Goal: Task Accomplishment & Management: Manage account settings

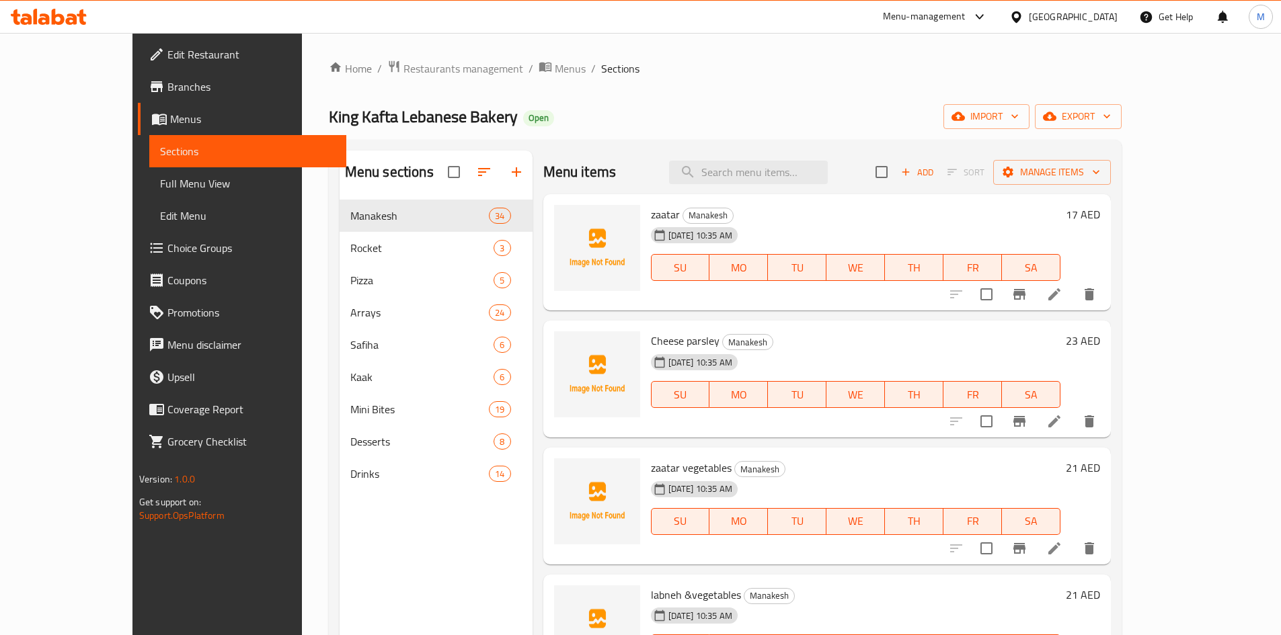
click at [1050, 17] on div "United Arab Emirates" at bounding box center [1073, 16] width 89 height 15
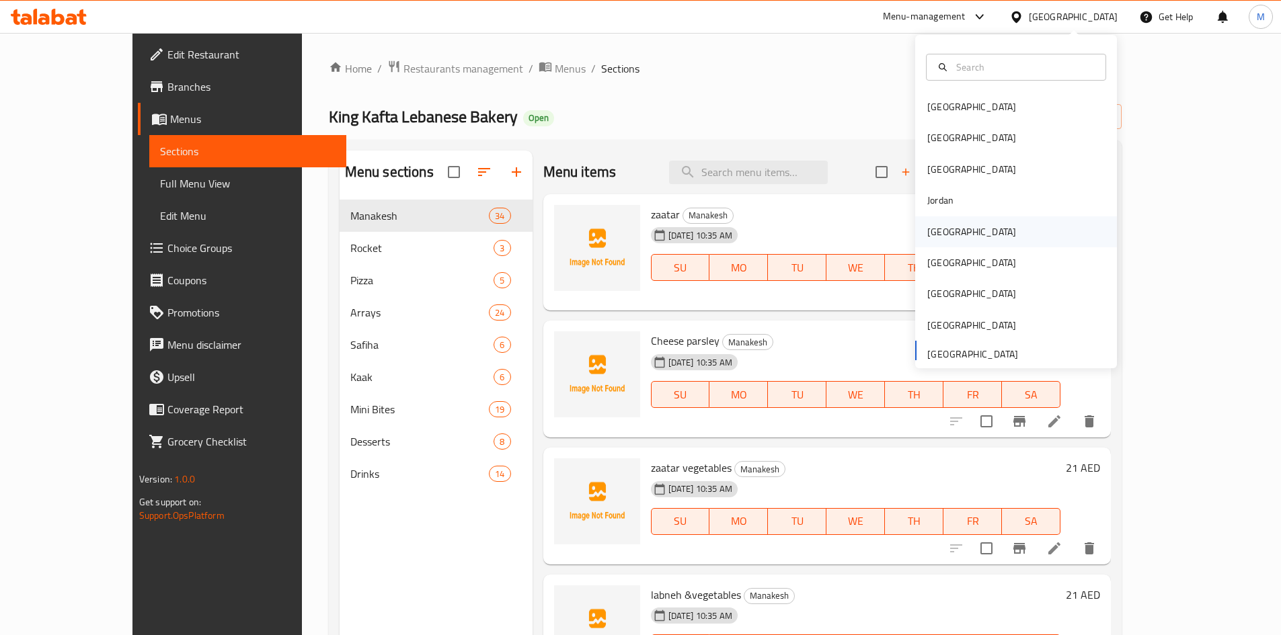
click at [984, 241] on div "[GEOGRAPHIC_DATA]" at bounding box center [1016, 232] width 202 height 31
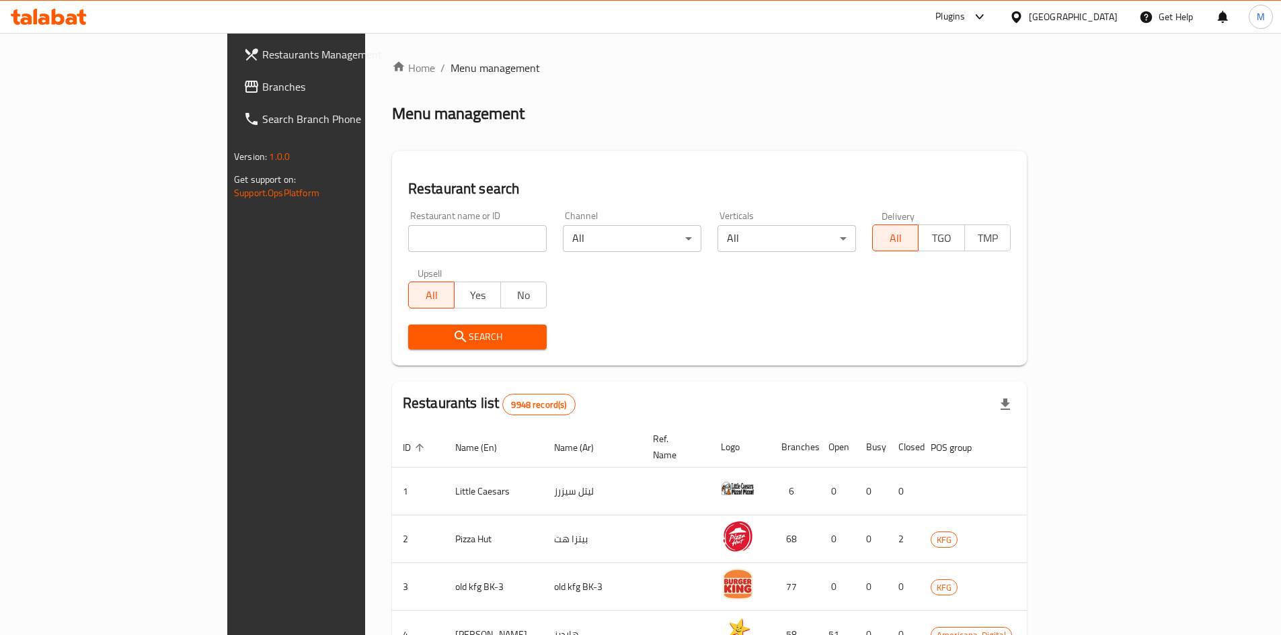
click at [988, 19] on div at bounding box center [977, 17] width 22 height 16
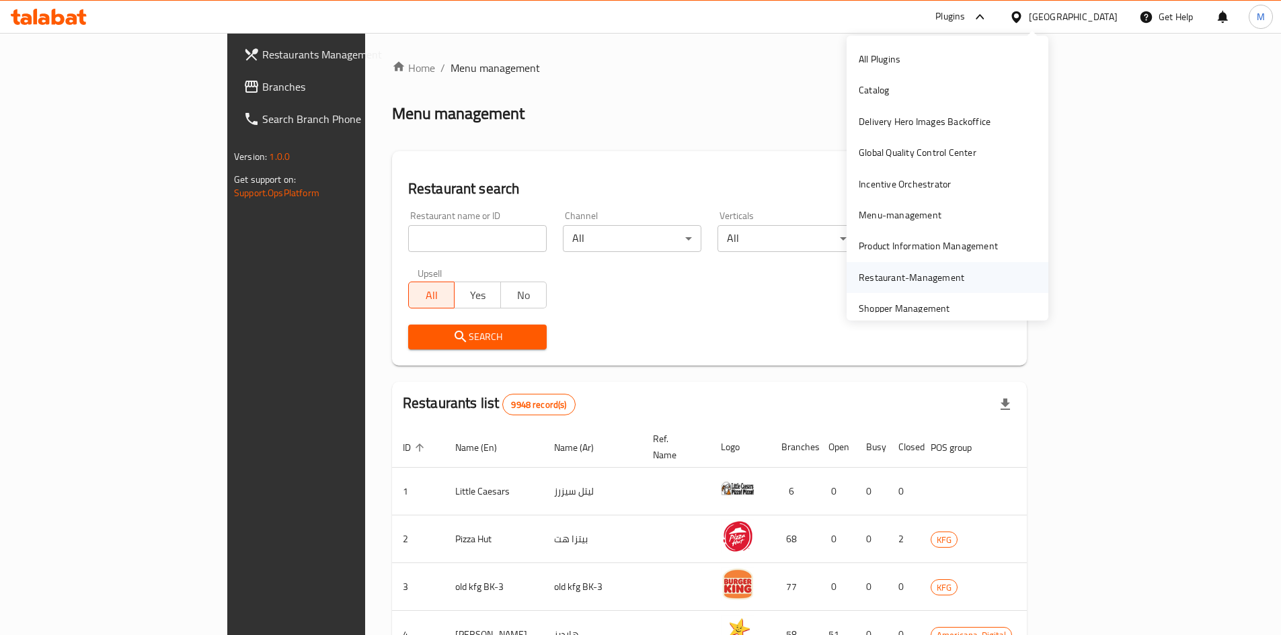
click at [941, 268] on div "Restaurant-Management" at bounding box center [911, 277] width 127 height 31
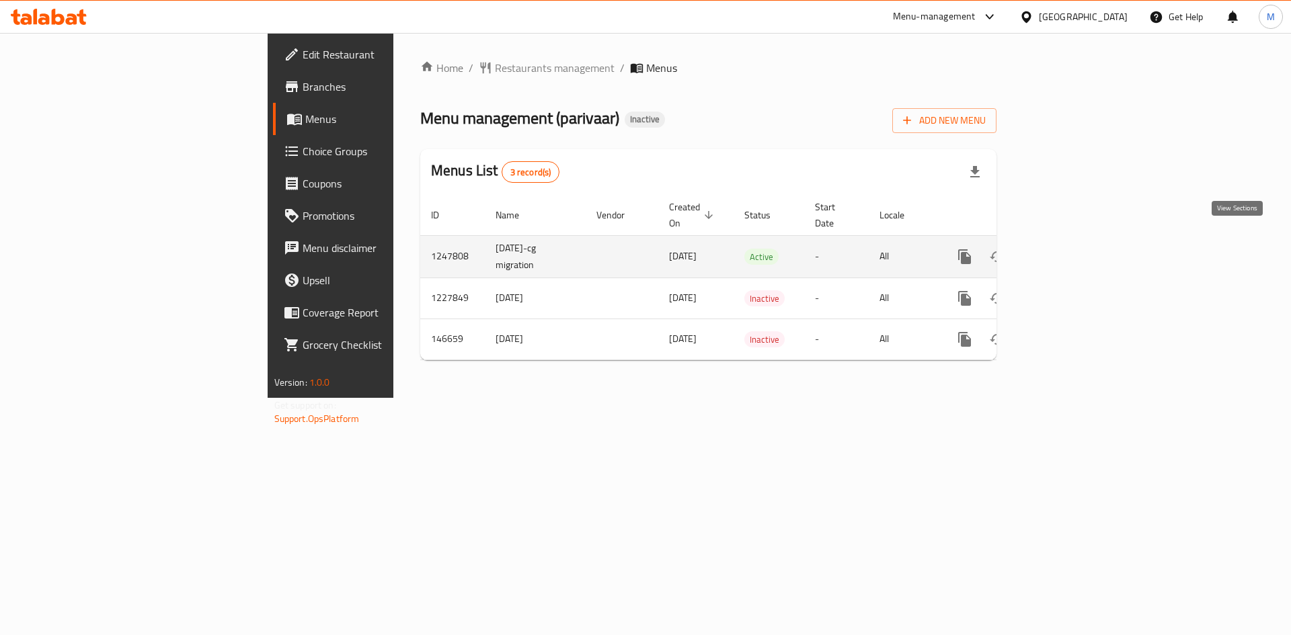
click at [1070, 249] on icon "enhanced table" at bounding box center [1062, 257] width 16 height 16
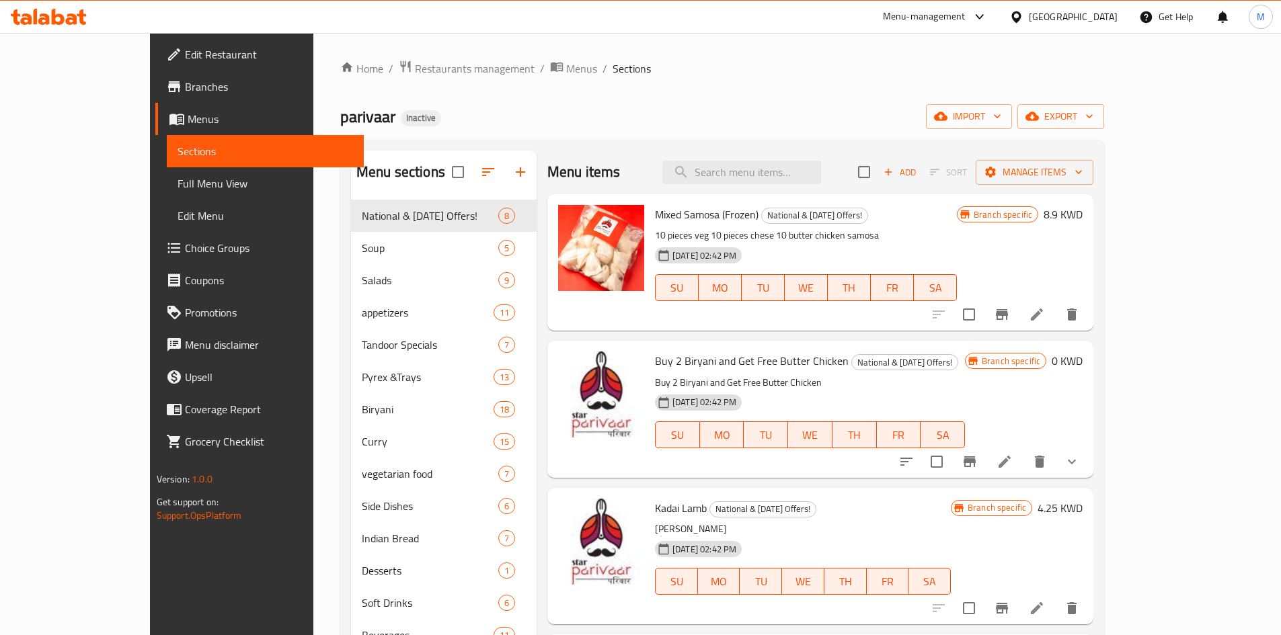
click at [1104, 137] on div "Home / Restaurants management / Menus / Sections parivaar Inactive import expor…" at bounding box center [722, 428] width 764 height 737
click at [1093, 124] on span "export" at bounding box center [1060, 116] width 65 height 17
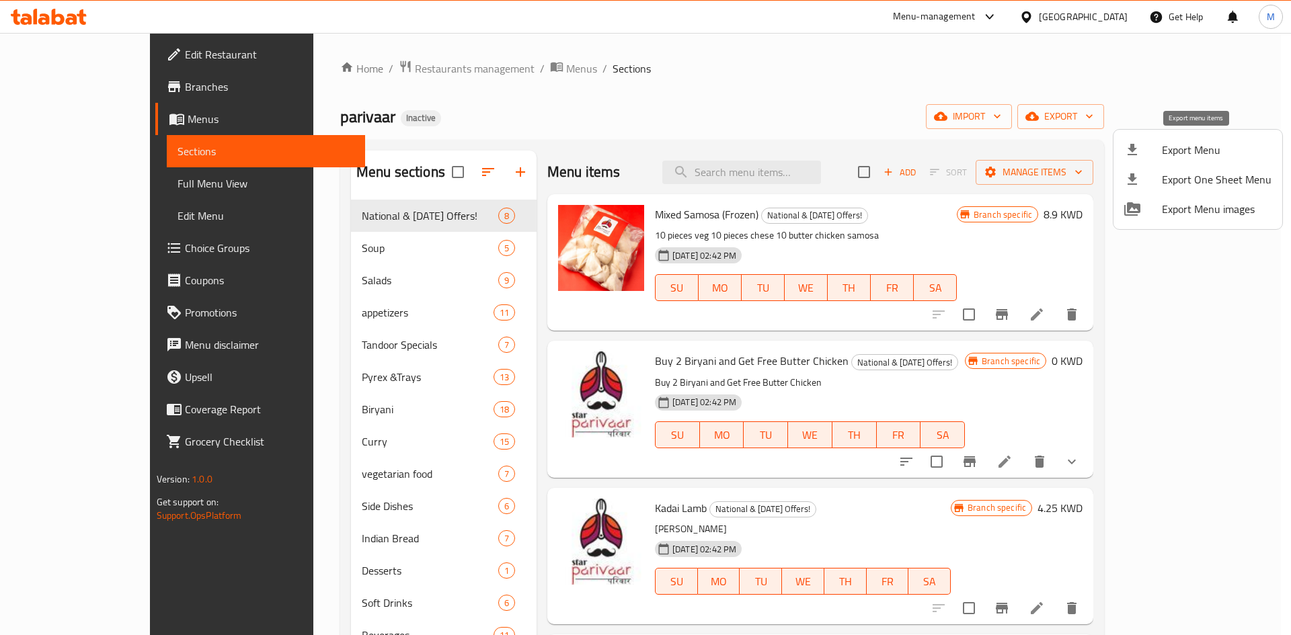
click at [1183, 149] on span "Export Menu" at bounding box center [1217, 150] width 110 height 16
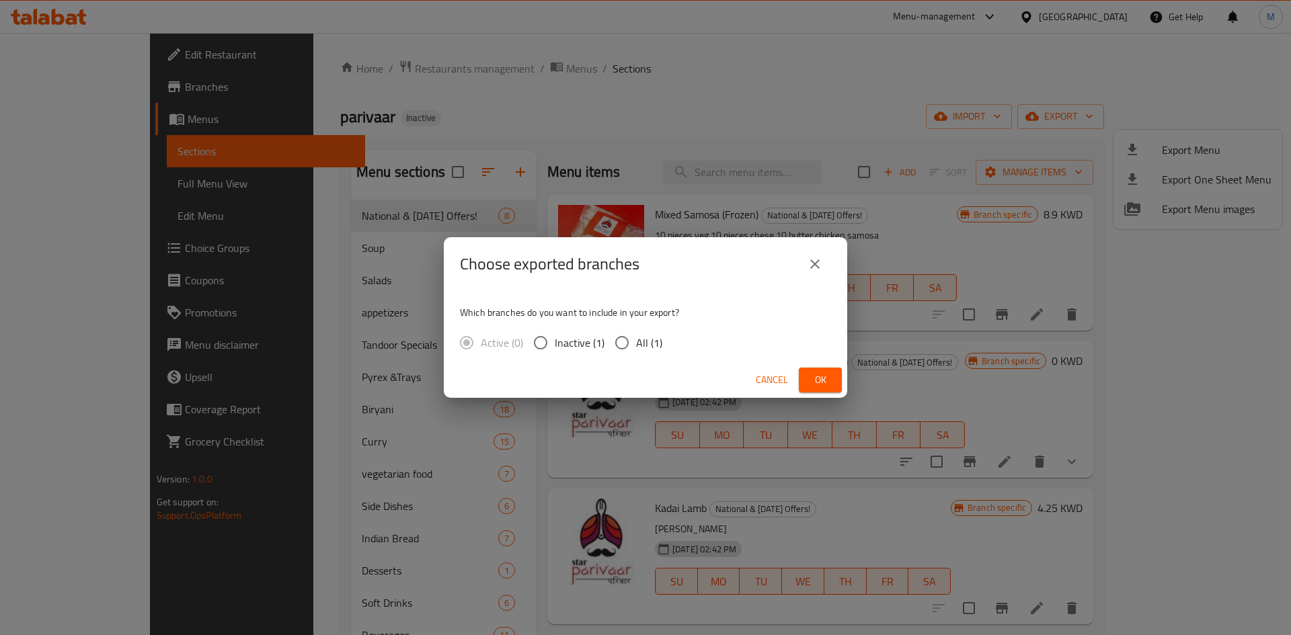
click at [807, 369] on button "Ok" at bounding box center [820, 380] width 43 height 25
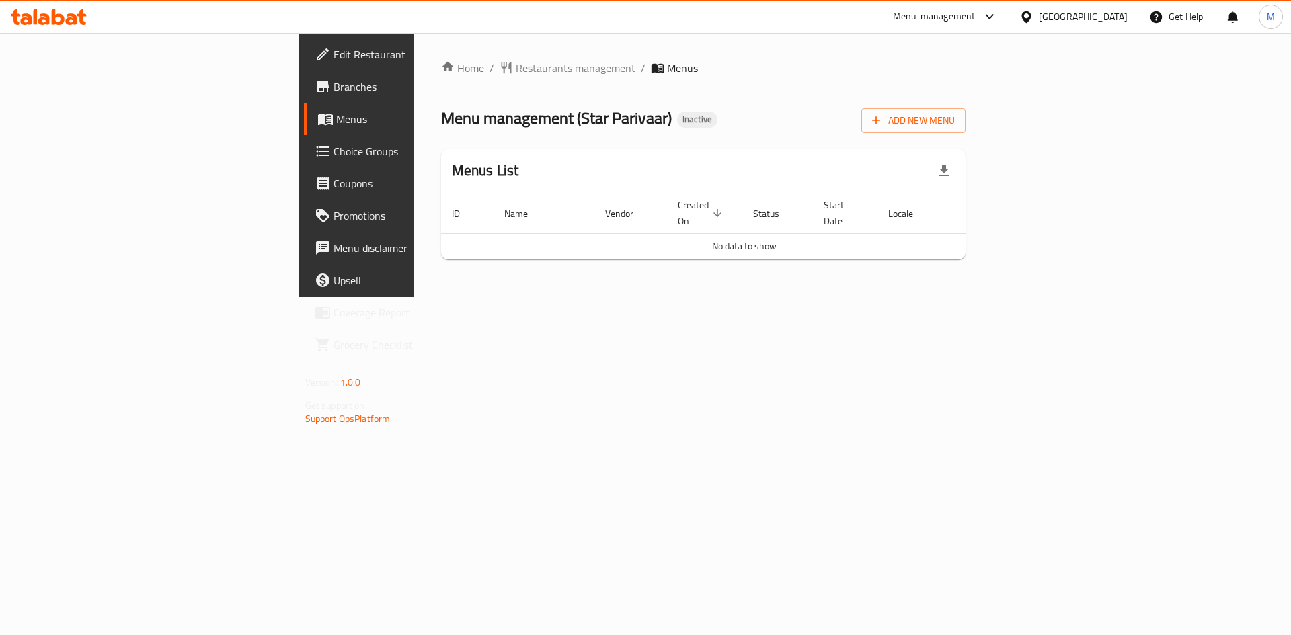
click at [966, 134] on div "Home / Restaurants management / Menus Menu management ( Star Parivaar ) Inactiv…" at bounding box center [703, 165] width 525 height 210
click at [955, 122] on span "Add New Menu" at bounding box center [913, 120] width 83 height 17
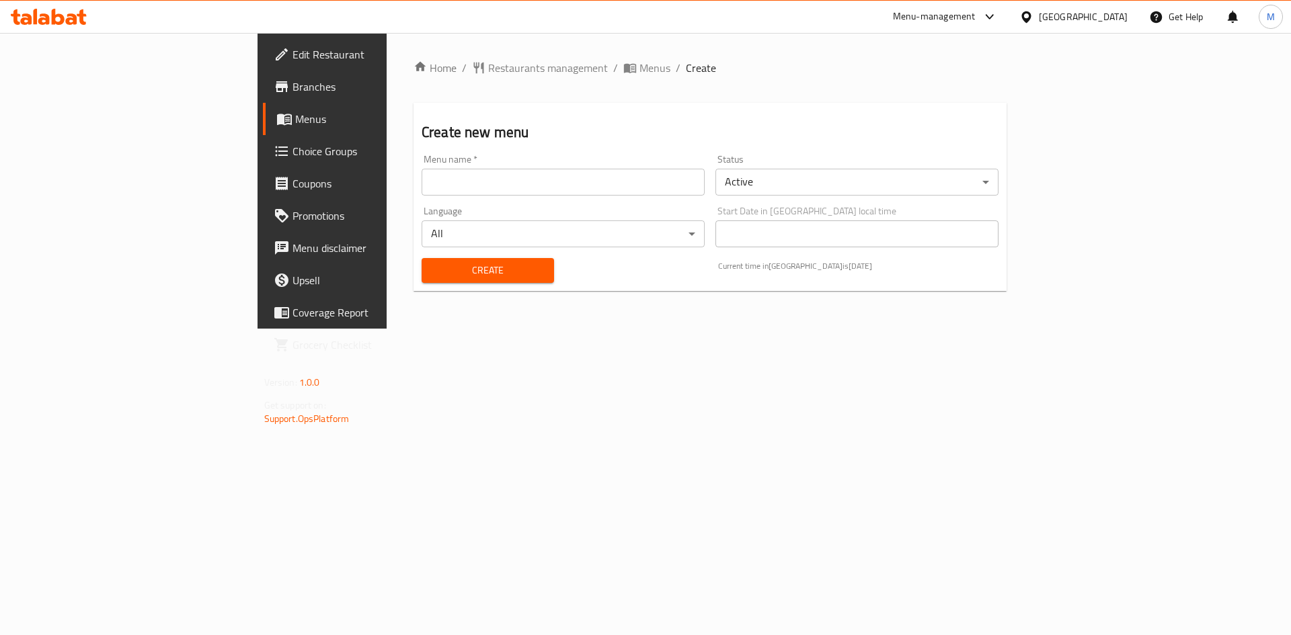
click at [497, 171] on input "text" at bounding box center [563, 182] width 283 height 27
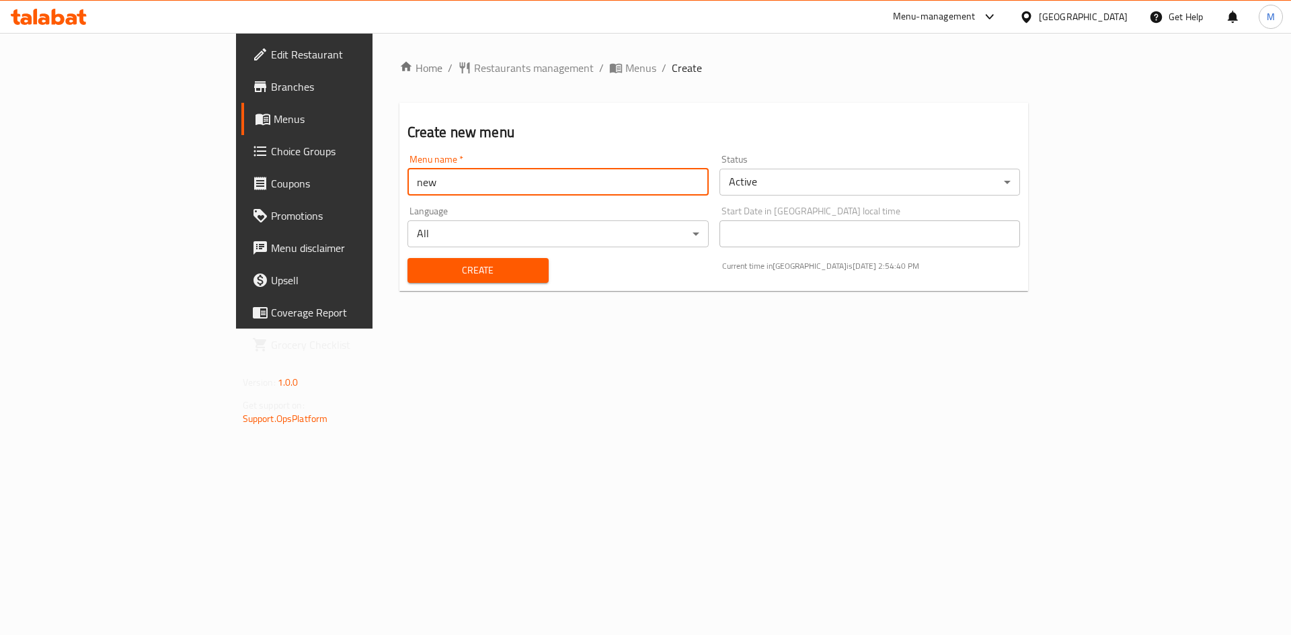
type input "new"
click at [407, 258] on button "Create" at bounding box center [477, 270] width 141 height 25
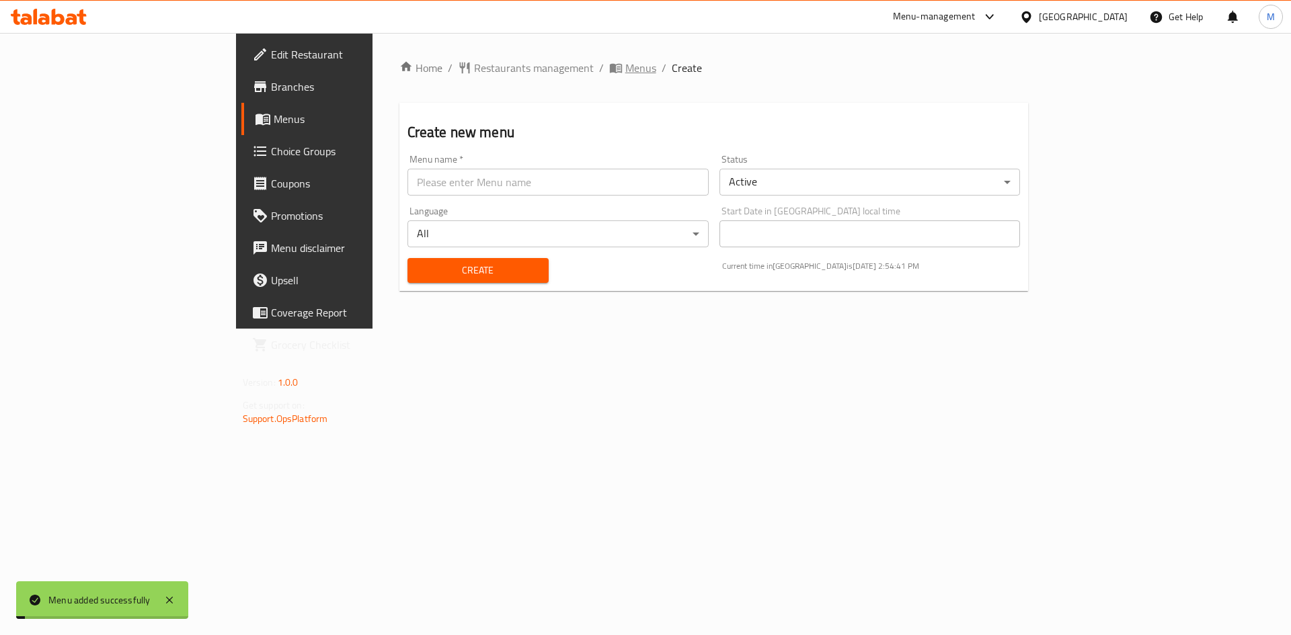
click at [625, 64] on span "Menus" at bounding box center [640, 68] width 31 height 16
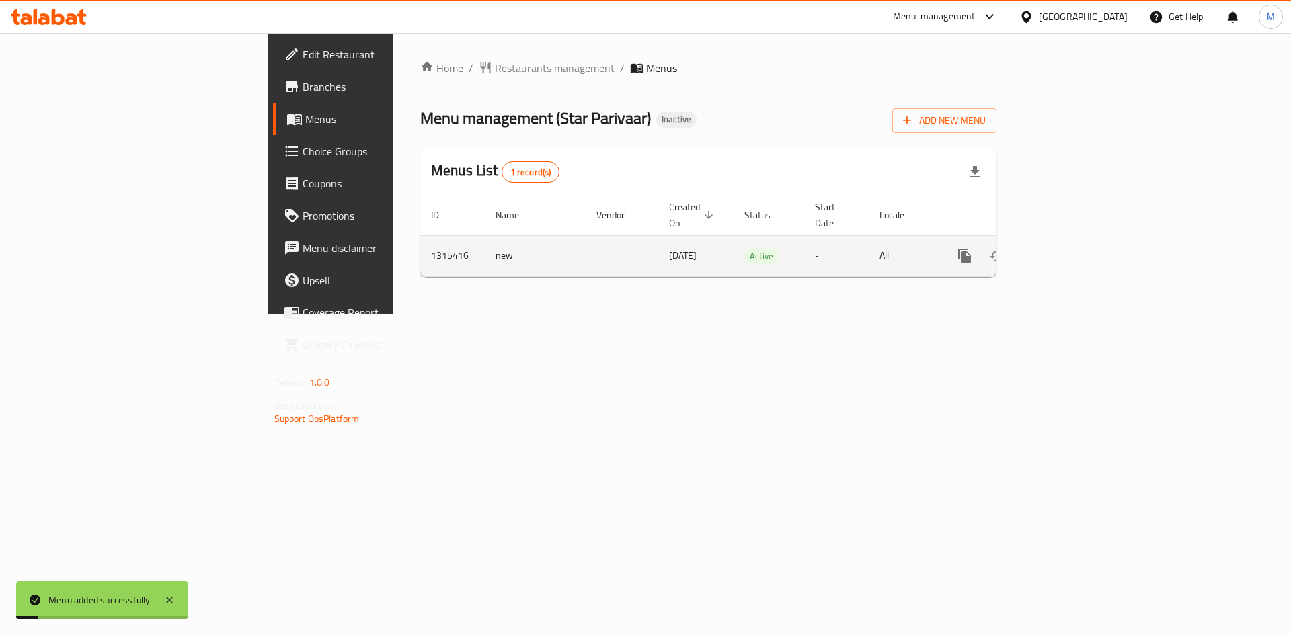
click at [1070, 248] on icon "enhanced table" at bounding box center [1062, 256] width 16 height 16
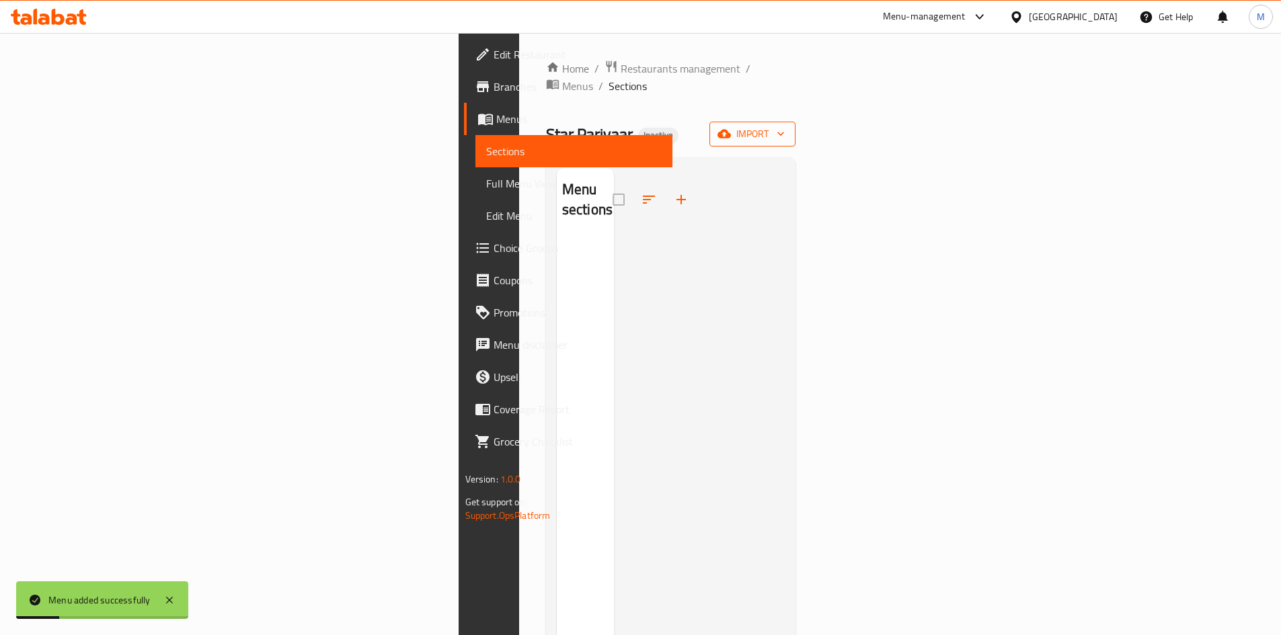
click at [795, 125] on button "import" at bounding box center [752, 134] width 86 height 25
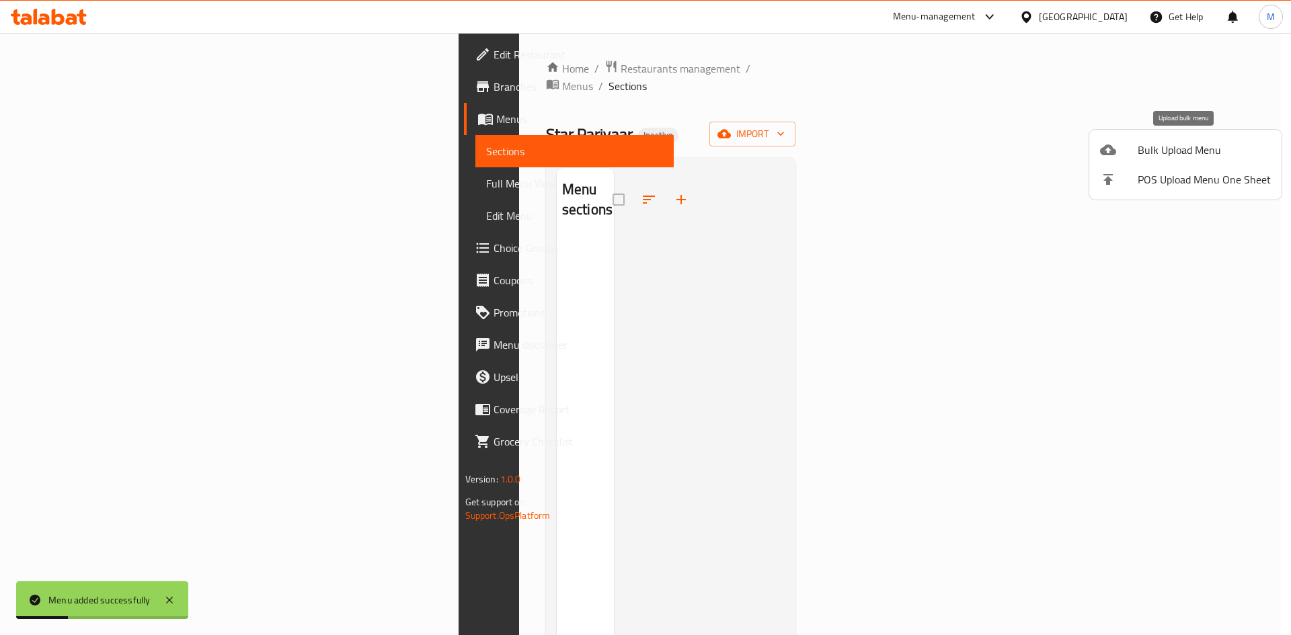
click at [1186, 151] on span "Bulk Upload Menu" at bounding box center [1204, 150] width 133 height 16
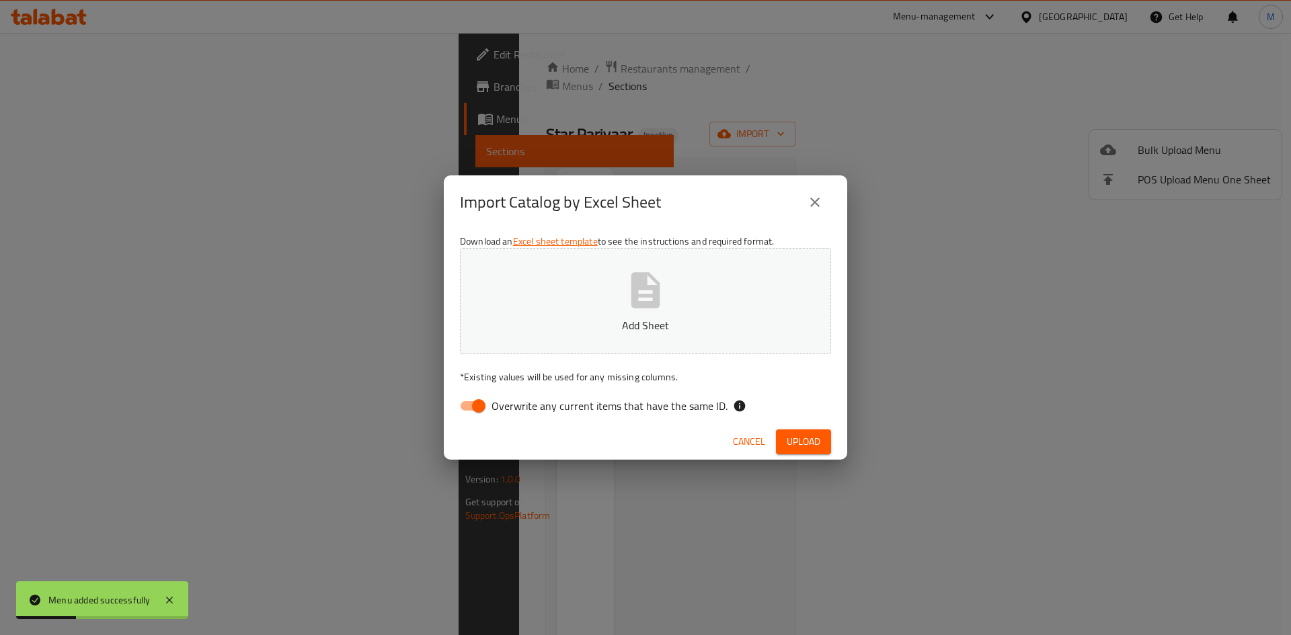
click at [754, 315] on button "Add Sheet" at bounding box center [645, 301] width 371 height 106
click at [601, 393] on label "Overwrite any current items that have the same ID." at bounding box center [590, 406] width 275 height 26
click at [517, 393] on input "Overwrite any current items that have the same ID." at bounding box center [478, 406] width 77 height 26
checkbox input "false"
click at [817, 430] on button "Upload" at bounding box center [803, 442] width 55 height 25
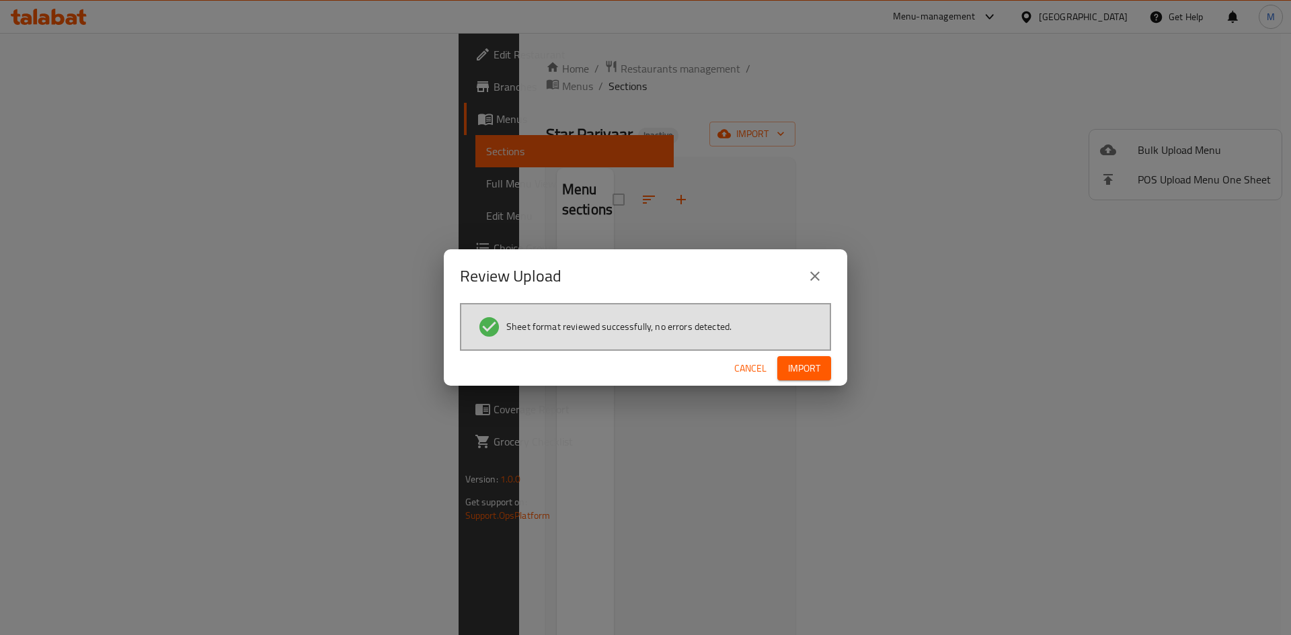
click at [824, 377] on button "Import" at bounding box center [804, 368] width 54 height 25
